Goal: Navigation & Orientation: Find specific page/section

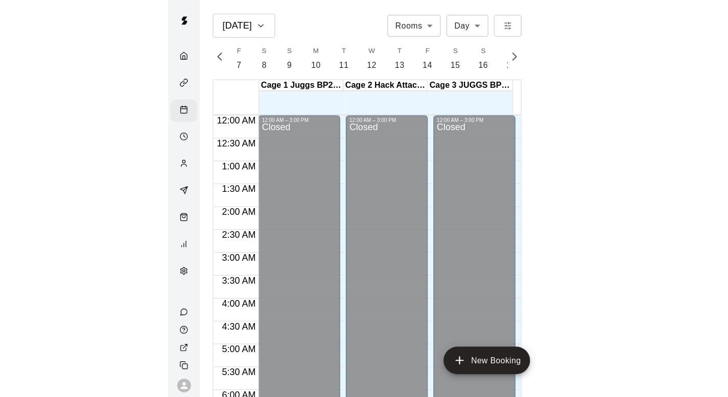
scroll to position [534, 0]
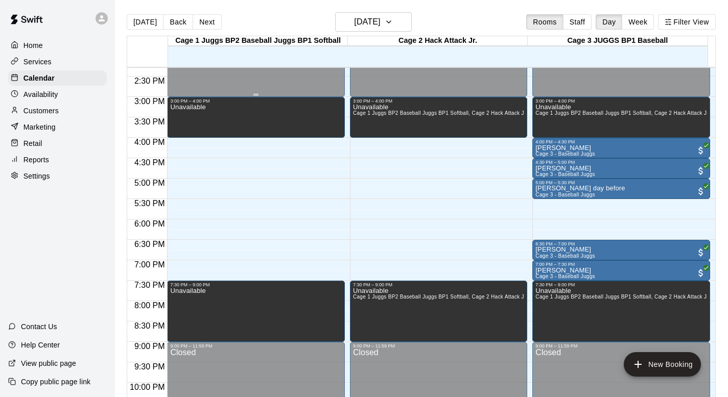
scroll to position [599, 0]
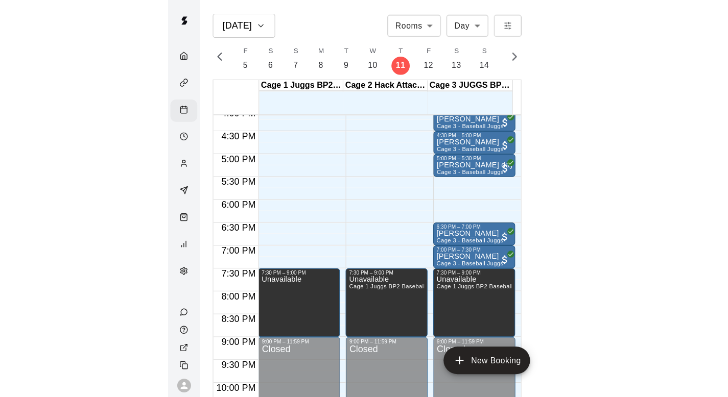
scroll to position [629, 0]
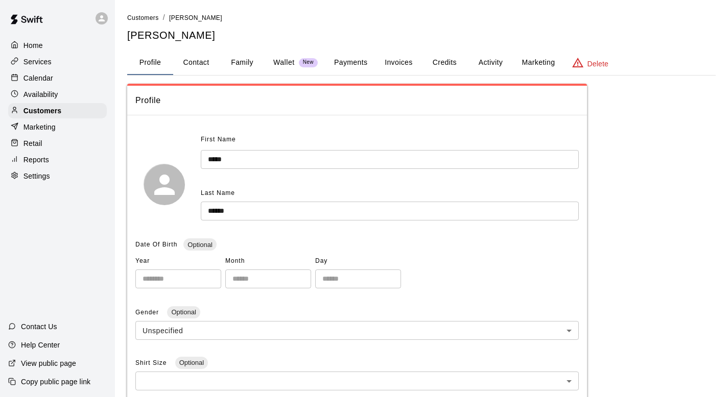
click at [42, 77] on p "Calendar" at bounding box center [39, 78] width 30 height 10
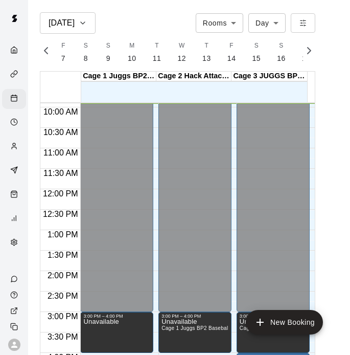
scroll to position [0, 4277]
